Goal: Find specific page/section: Find specific page/section

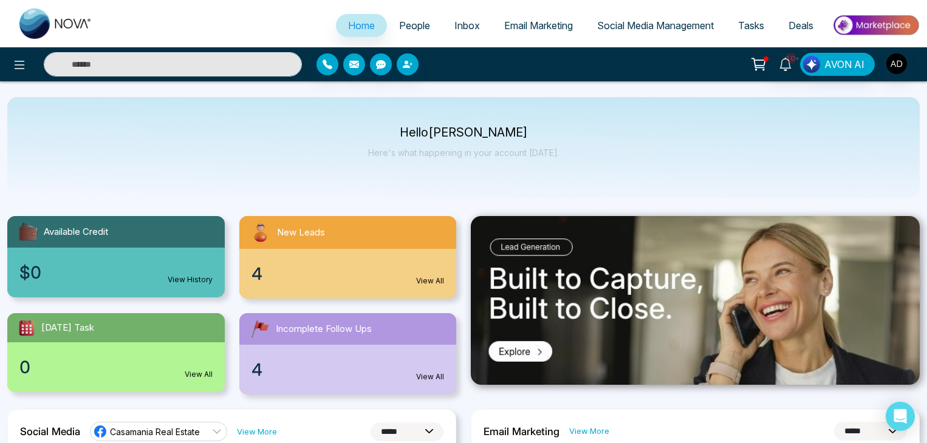
select select "*"
click at [403, 25] on span "People" at bounding box center [414, 25] width 31 height 12
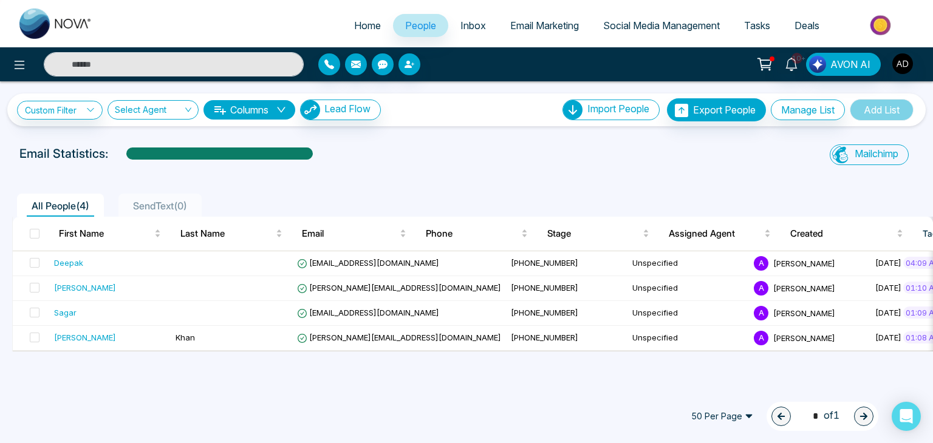
click at [556, 33] on link "Email Marketing" at bounding box center [544, 25] width 93 height 23
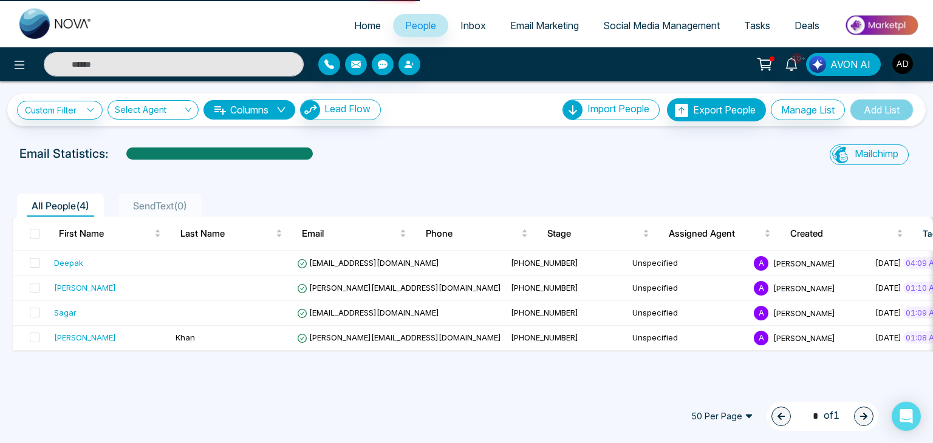
click at [495, 134] on div "Custom Filter Choose a filter Cancel Apply Select Agent Columns Lead Flow Impor…" at bounding box center [466, 233] width 933 height 304
click at [454, 146] on div "Email Statistics:" at bounding box center [314, 154] width 591 height 18
click at [275, 415] on div "50 Per Page 1 * of 1" at bounding box center [466, 416] width 933 height 53
